Goal: Task Accomplishment & Management: Use online tool/utility

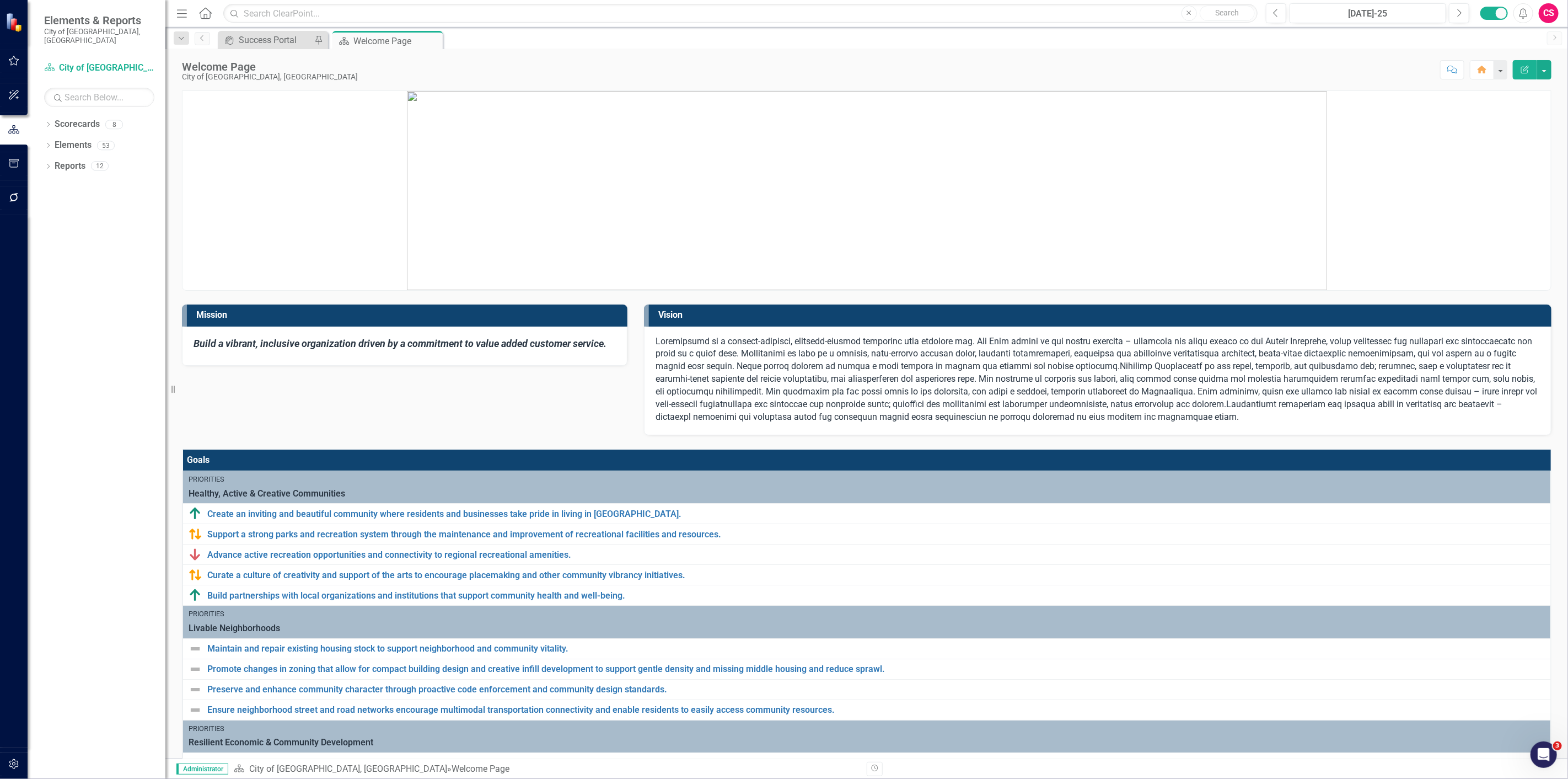
click at [43, 156] on div "Dropdown Scorecards 8 ✈️ Upward Airlines Corporate Dropdown City of [GEOGRAPHIC…" at bounding box center [96, 447] width 138 height 664
click at [47, 164] on icon "Dropdown" at bounding box center [48, 167] width 8 height 6
click at [74, 220] on div "Healthy, Active & Creative Communities" at bounding box center [112, 225] width 107 height 10
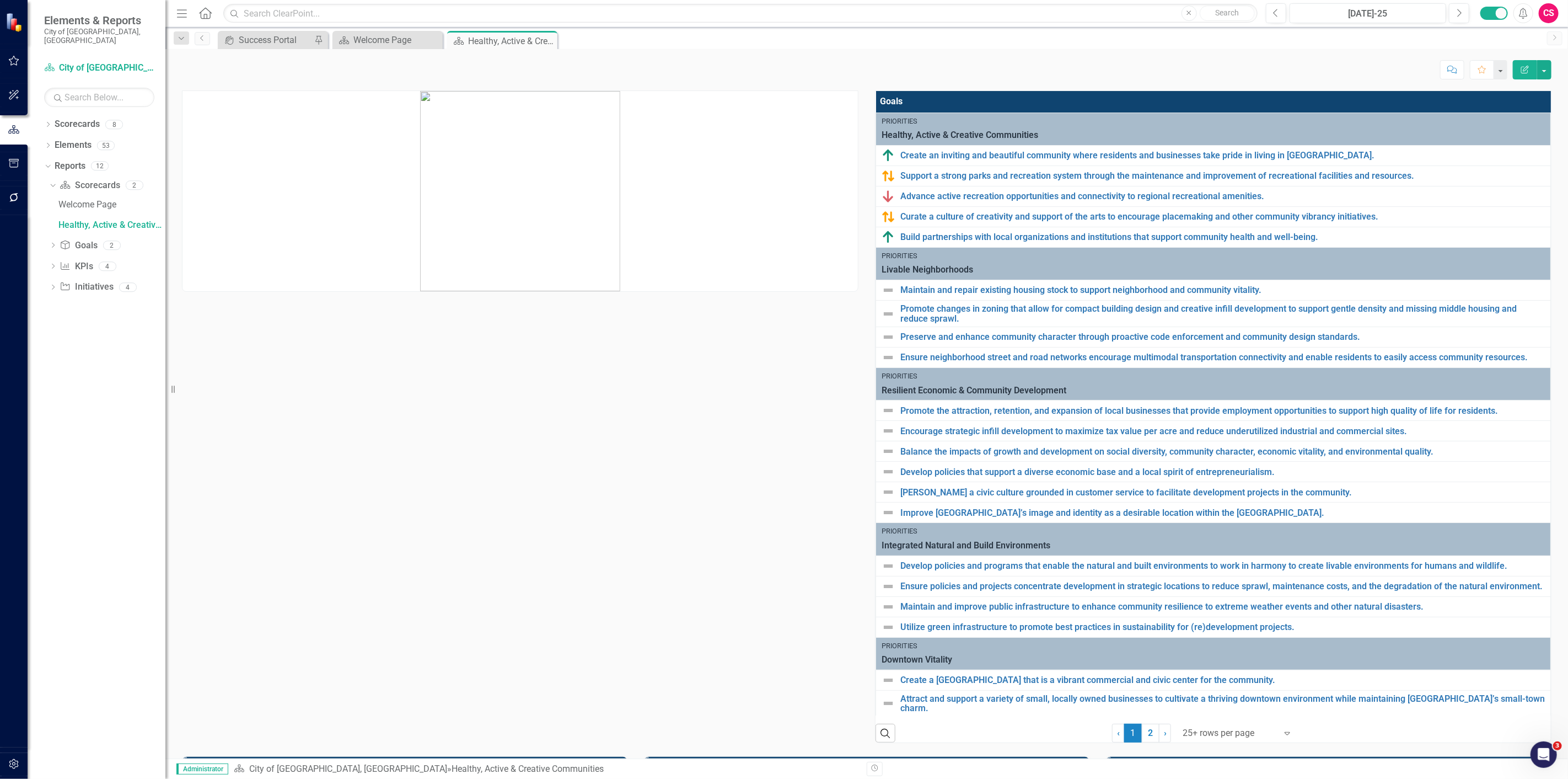
click at [1089, 736] on div "Search ‹ Previous 1 (current) 2 › Next 25+ rows per page Expand" at bounding box center [1213, 729] width 675 height 27
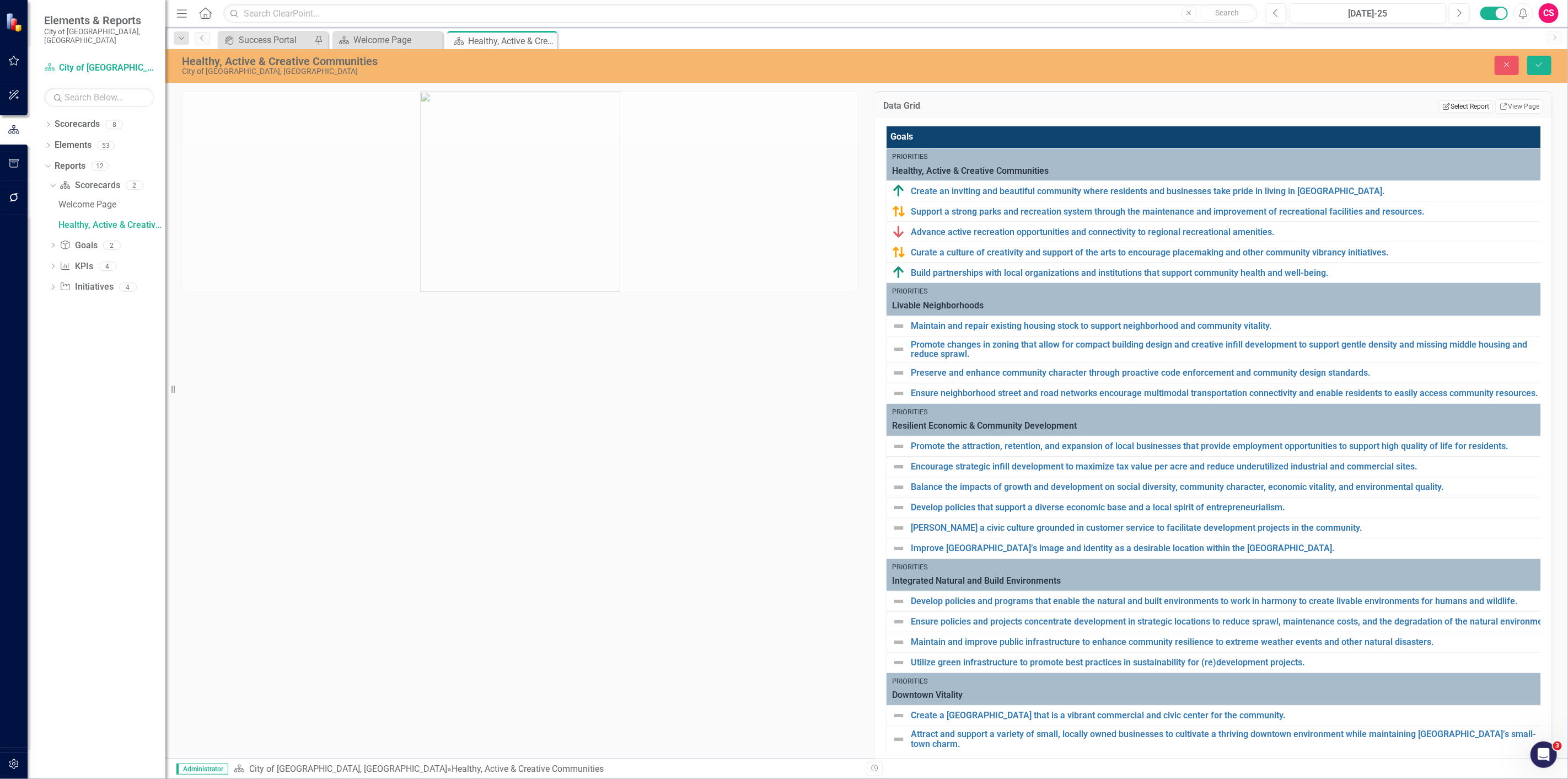
click at [1461, 108] on button "Edit Report Select Report" at bounding box center [1465, 106] width 53 height 13
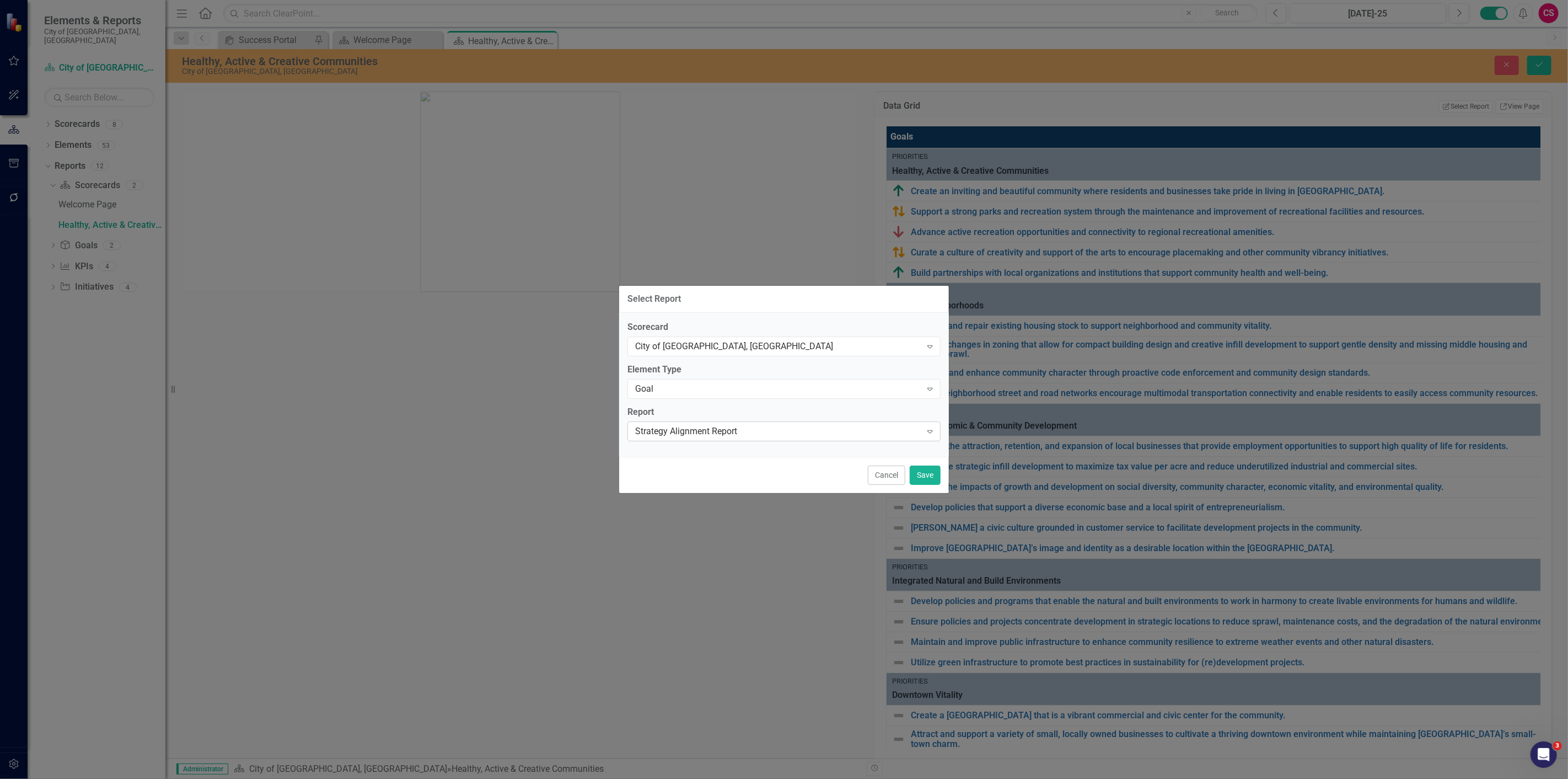
click at [750, 435] on div "Strategy Alignment Report" at bounding box center [778, 430] width 286 height 13
click at [877, 482] on button "Cancel" at bounding box center [886, 475] width 38 height 19
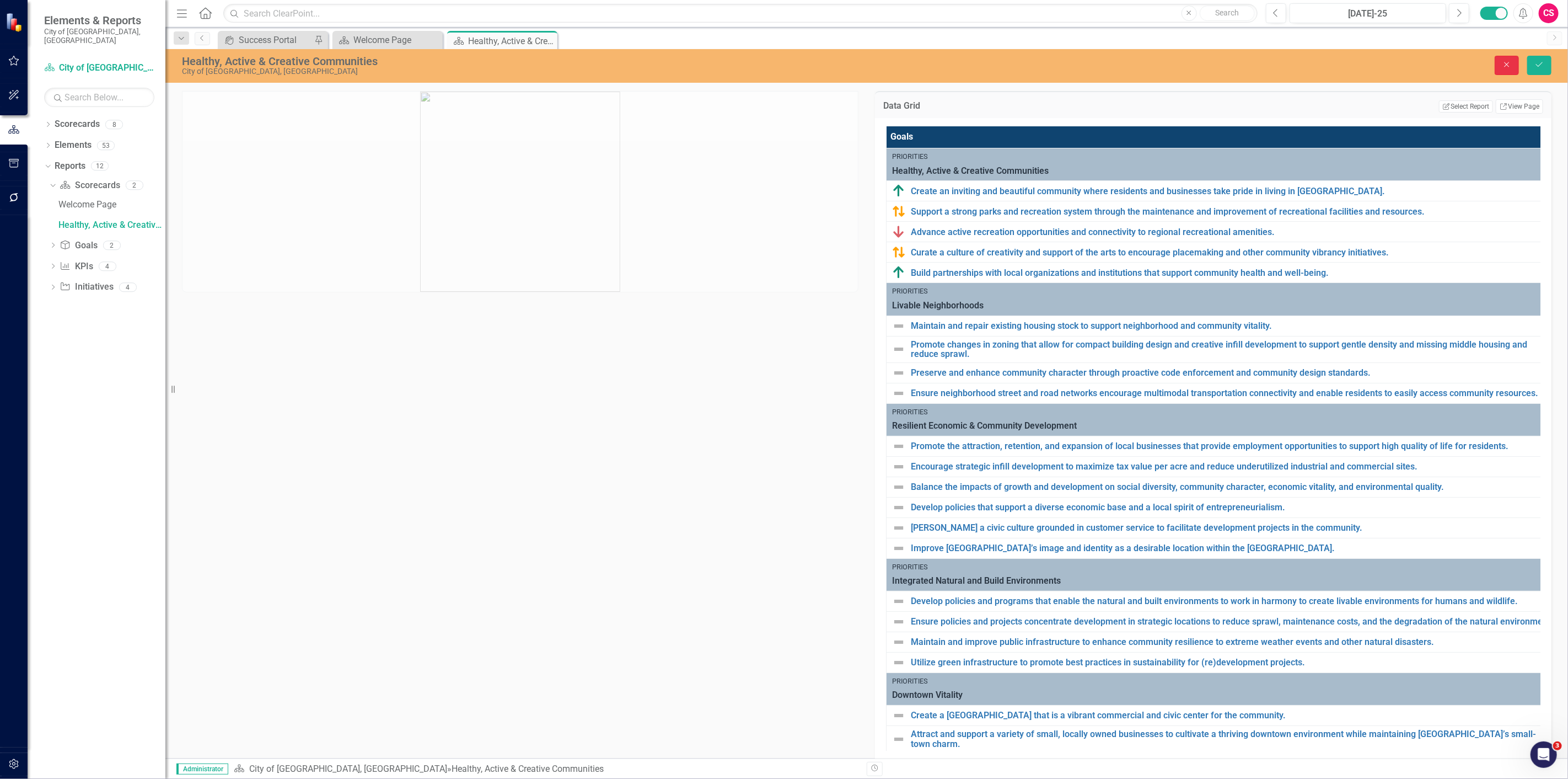
click at [1511, 68] on icon "Close" at bounding box center [1506, 64] width 10 height 8
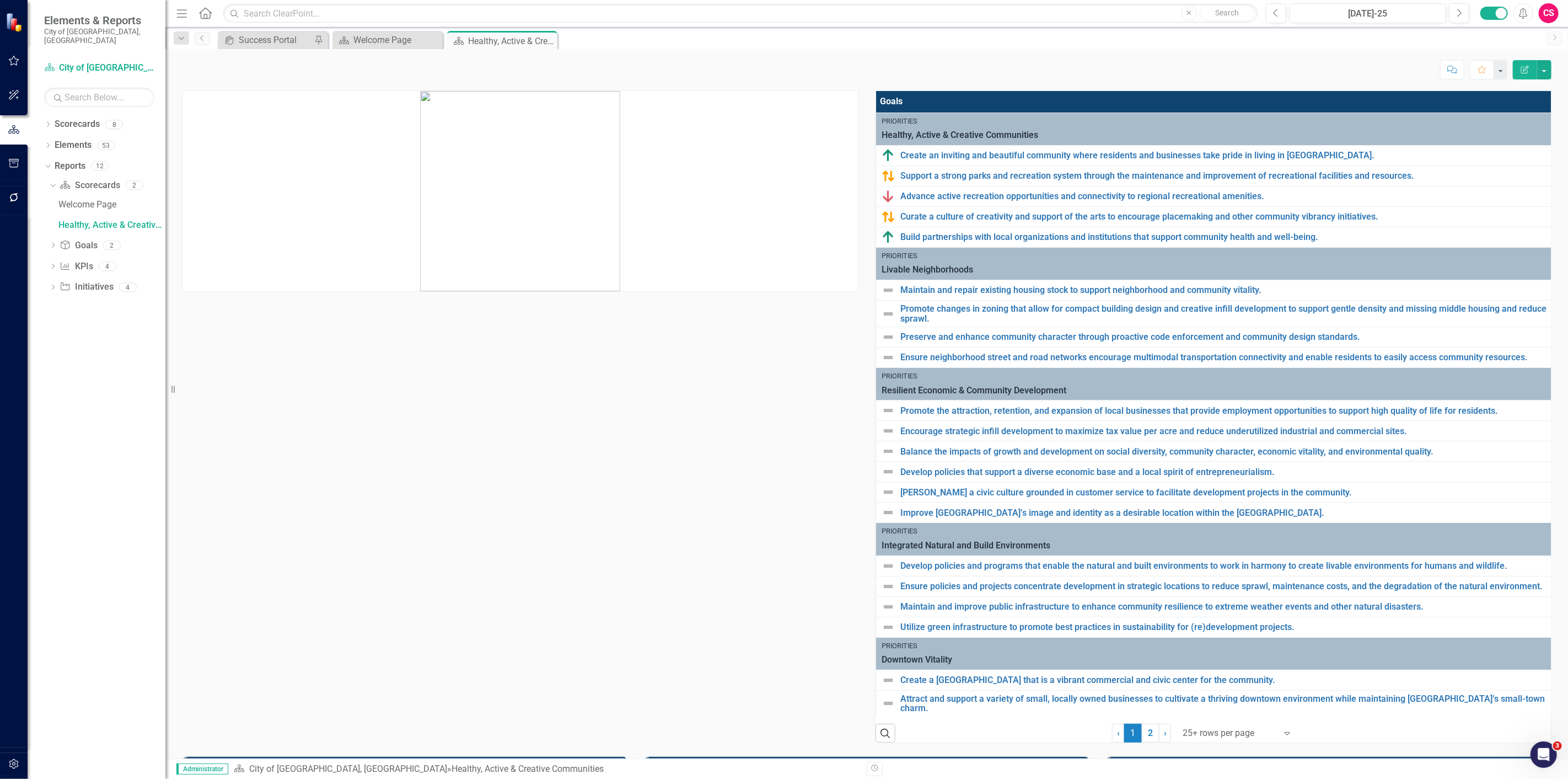
drag, startPoint x: 16, startPoint y: 755, endPoint x: 23, endPoint y: 570, distance: 185.1
click at [16, 754] on button "button" at bounding box center [14, 765] width 25 height 23
click at [80, 258] on link "System Setup" at bounding box center [99, 264] width 110 height 13
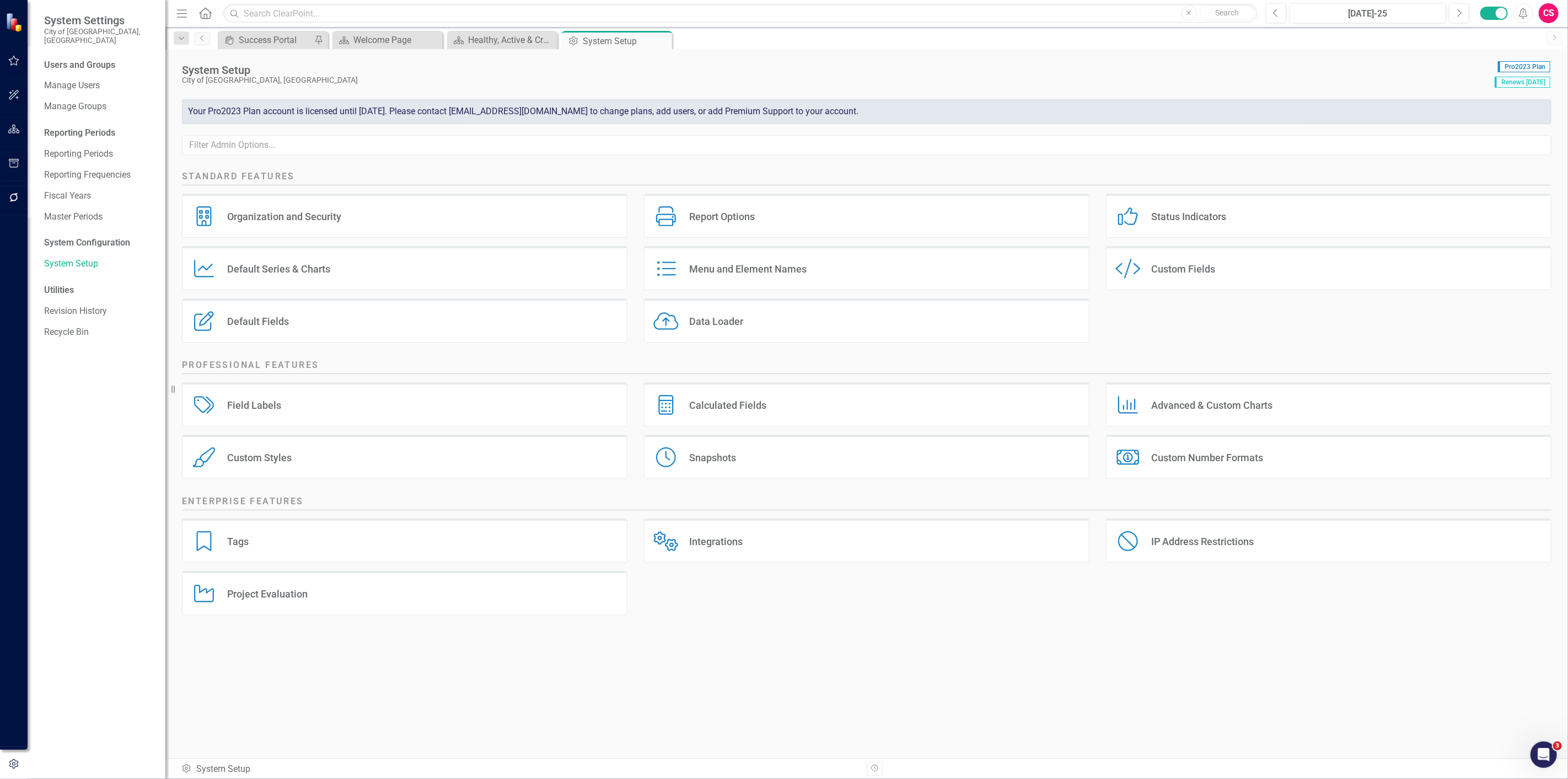
click at [1221, 258] on div "Custom Style Custom Fields" at bounding box center [1329, 268] width 445 height 44
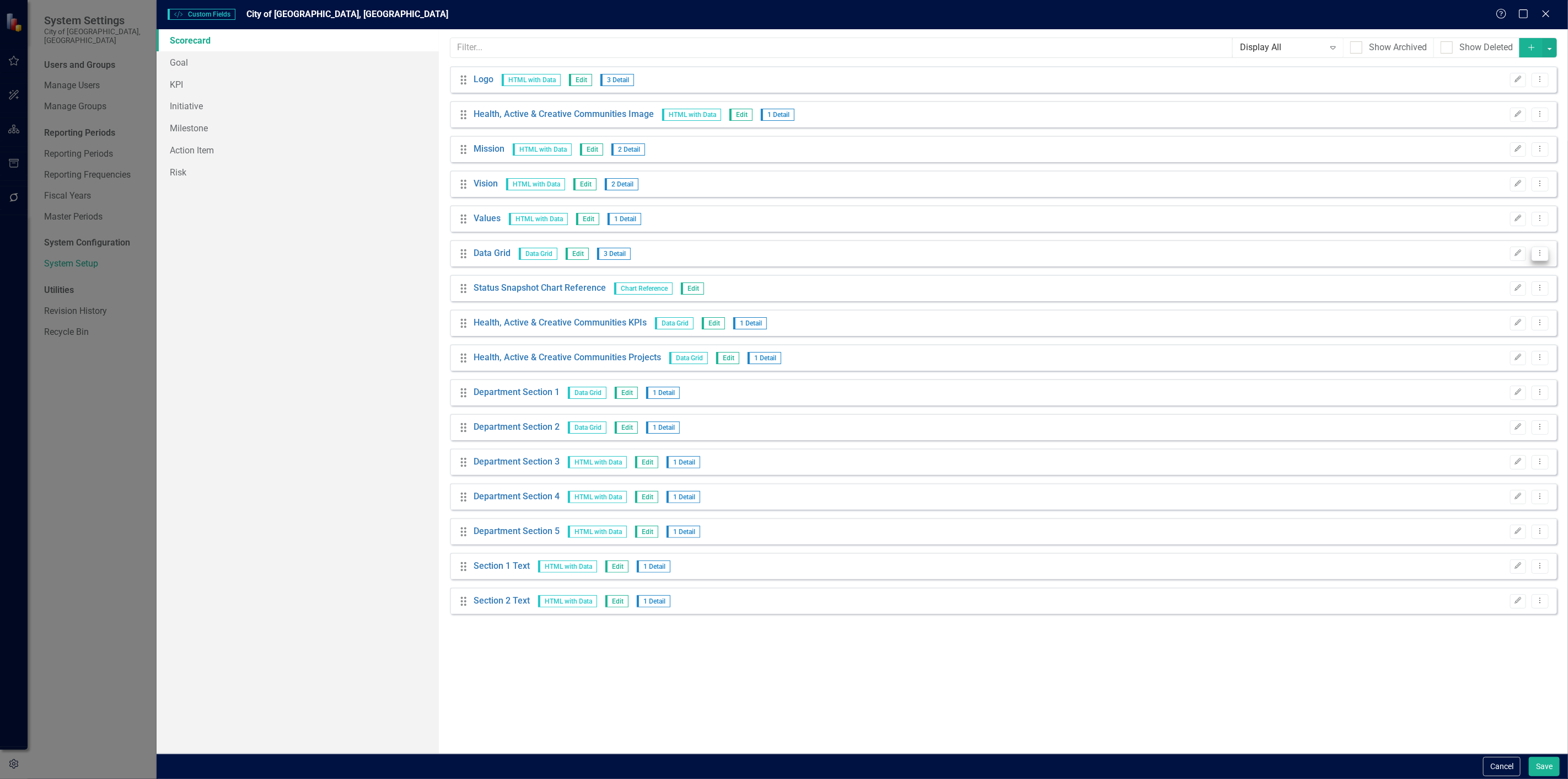
click at [1547, 251] on button "Dropdown Menu" at bounding box center [1540, 254] width 17 height 15
click at [1121, 331] on div "Drag Health, Active & Creative Communities KPIs Data Grid Edit 1 Detail Edit Dr…" at bounding box center [1004, 323] width 1107 height 27
click at [1535, 324] on icon "Dropdown Menu" at bounding box center [1540, 322] width 9 height 8
click at [1507, 358] on link "Copy Duplicate Custom Field" at bounding box center [1490, 361] width 117 height 20
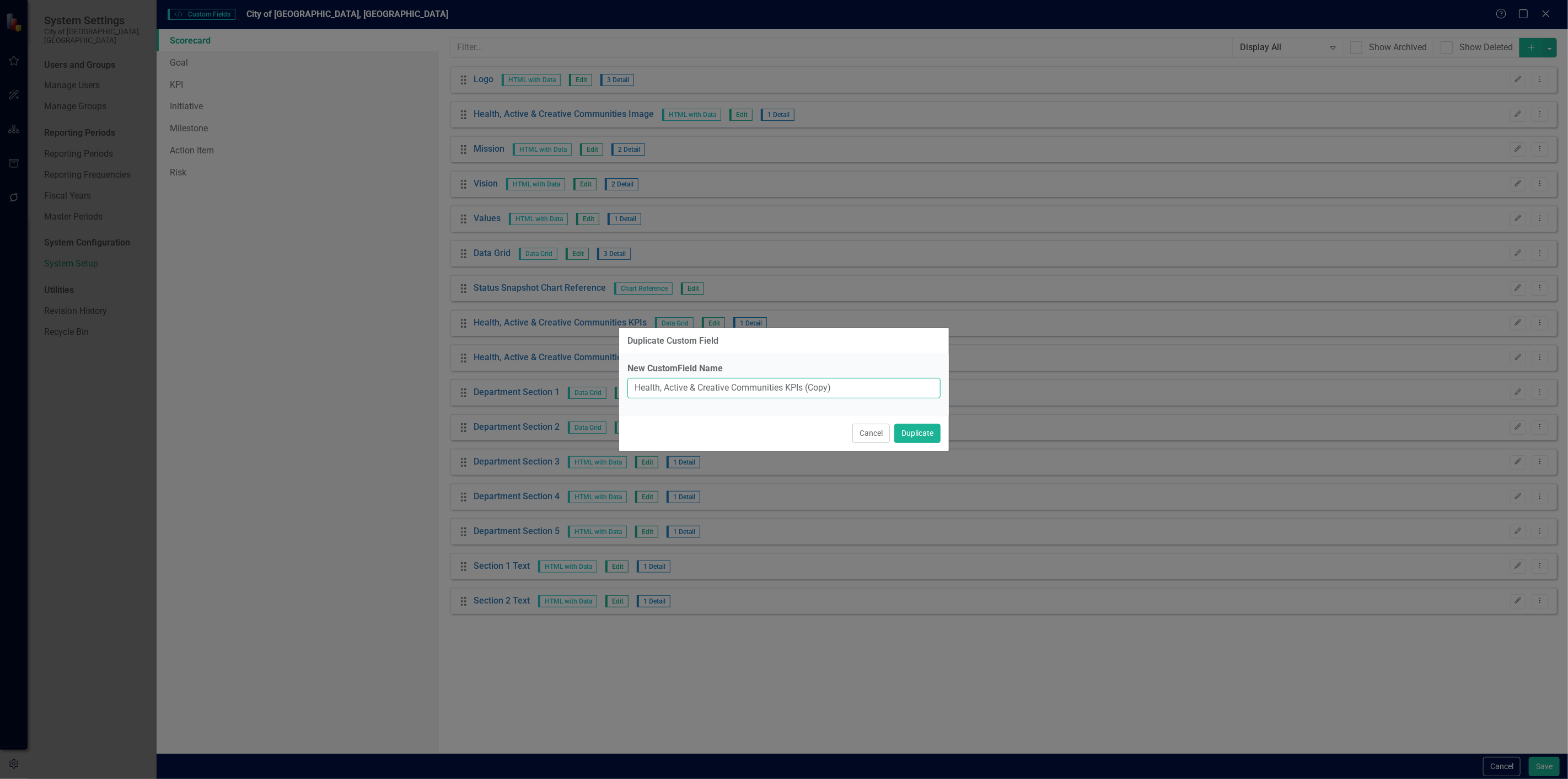
drag, startPoint x: 874, startPoint y: 395, endPoint x: 786, endPoint y: 392, distance: 88.1
click at [786, 392] on input "Health, Active & Creative Communities KPIs (Copy)" at bounding box center [784, 388] width 313 height 20
type input "Health, Active & Creative Communities Goals"
click at [894, 424] on button "Duplicate" at bounding box center [918, 433] width 47 height 19
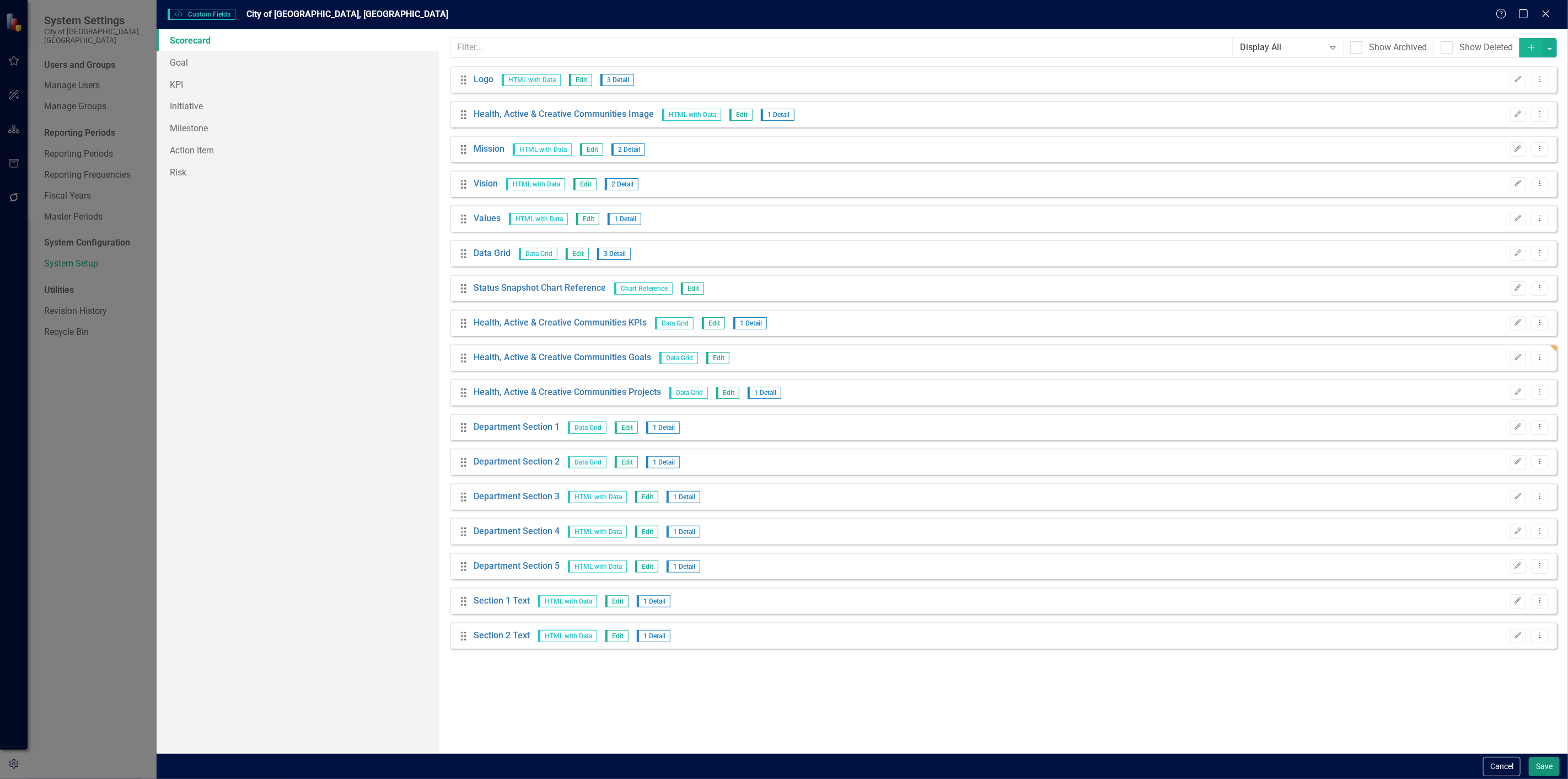
click at [1556, 759] on button "Save" at bounding box center [1544, 766] width 31 height 19
